Goal: Information Seeking & Learning: Learn about a topic

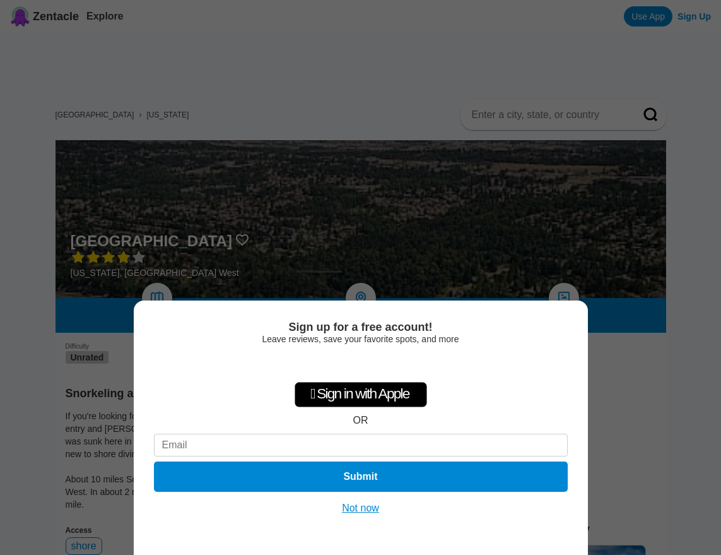
click at [348, 503] on button "Not now" at bounding box center [360, 508] width 45 height 13
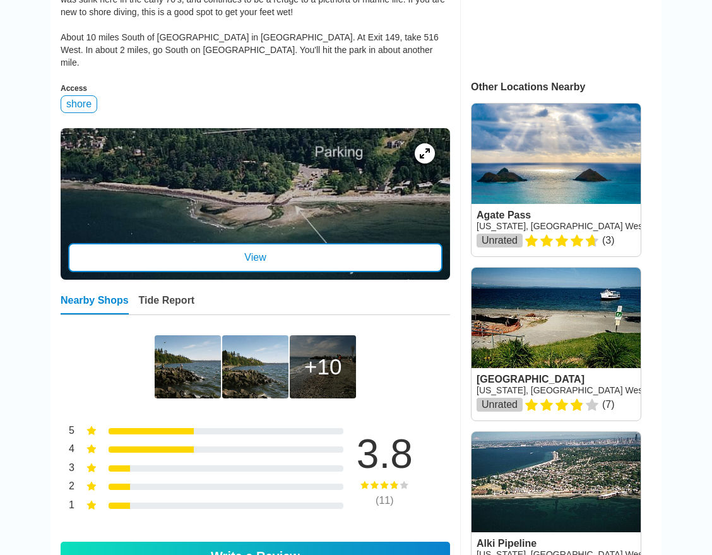
scroll to position [316, 0]
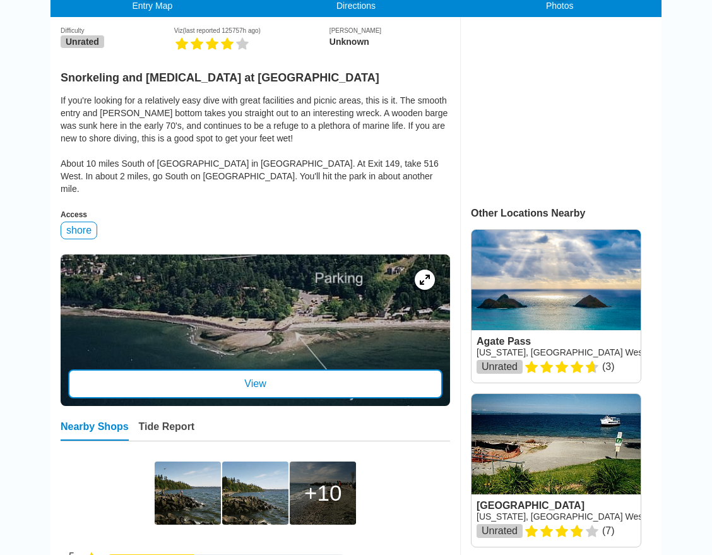
click at [292, 379] on div "View" at bounding box center [255, 383] width 374 height 29
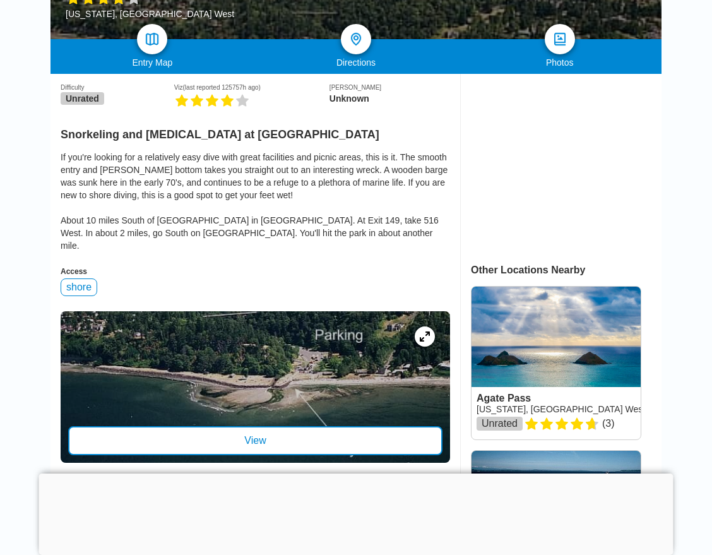
scroll to position [252, 0]
